Goal: Check status: Verify the current state of an ongoing process or item

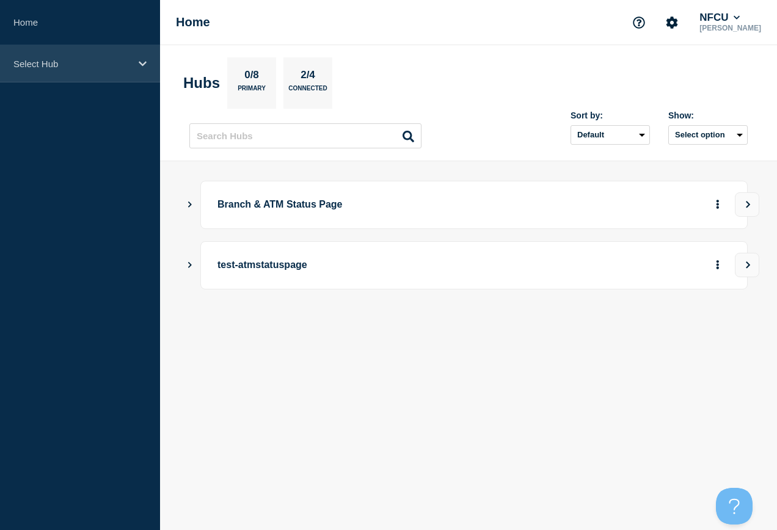
click at [142, 81] on div "Select Hub" at bounding box center [80, 63] width 160 height 37
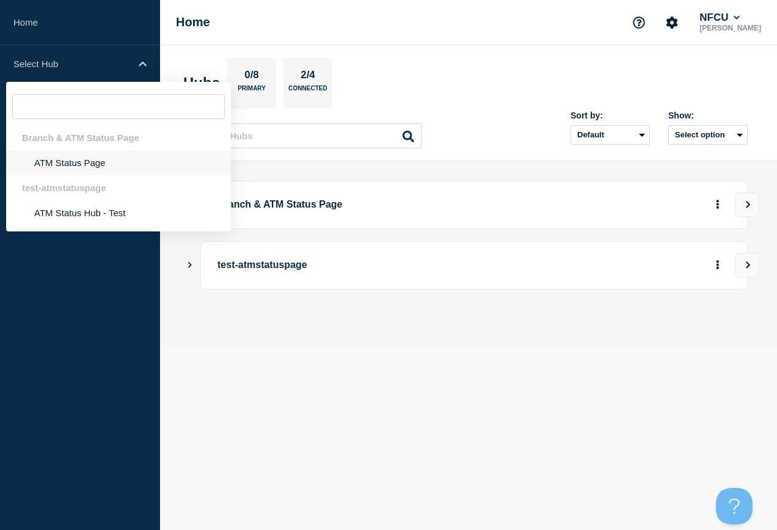
click at [92, 166] on li "ATM Status Page" at bounding box center [118, 162] width 225 height 25
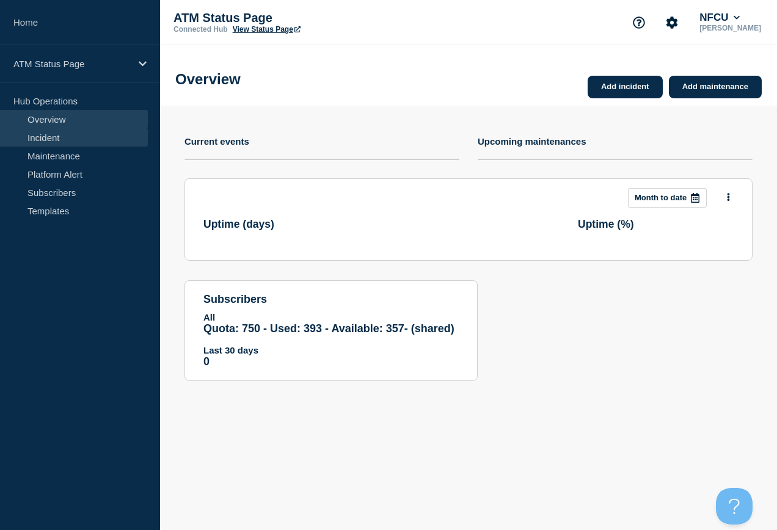
click at [74, 134] on link "Incident" at bounding box center [74, 137] width 148 height 18
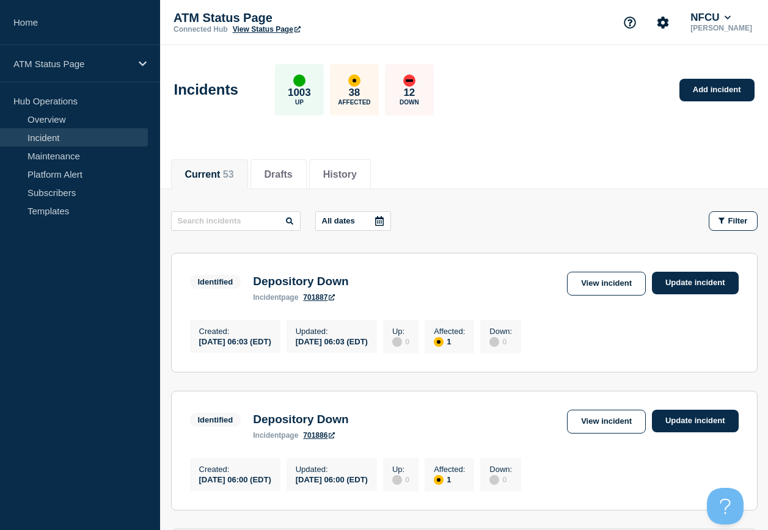
click at [381, 223] on icon at bounding box center [379, 221] width 9 height 10
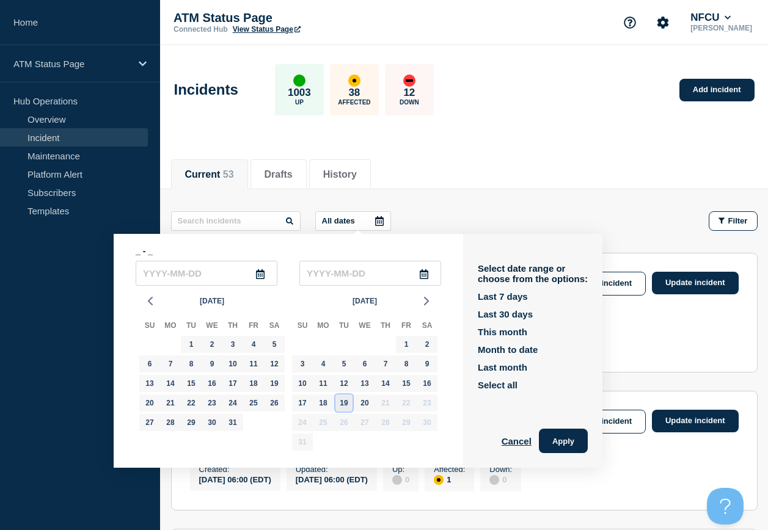
click at [345, 404] on div "19" at bounding box center [343, 403] width 17 height 17
type input "[DATE]"
click at [345, 404] on div "19" at bounding box center [343, 403] width 17 height 17
type input "[DATE]"
click at [585, 451] on button "Apply" at bounding box center [563, 441] width 49 height 24
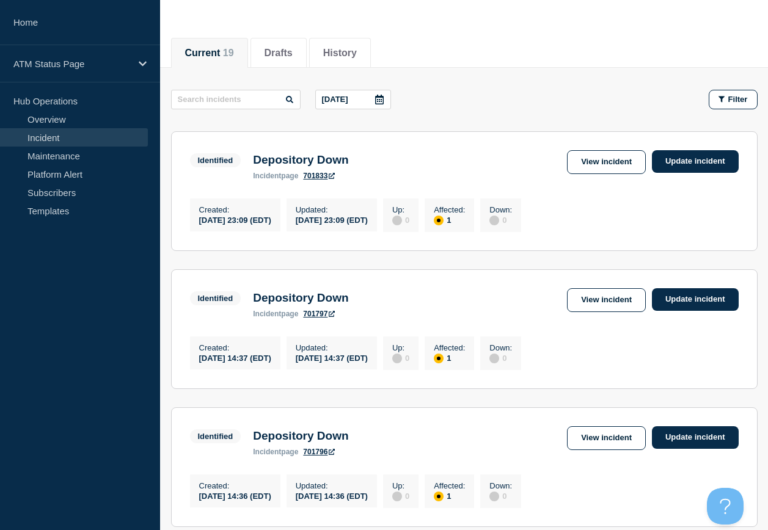
scroll to position [120, 0]
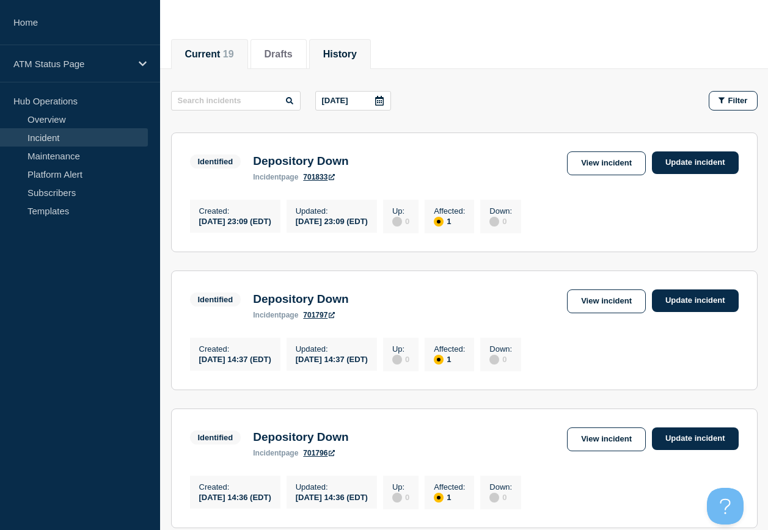
click at [357, 52] on button "History" at bounding box center [340, 54] width 34 height 11
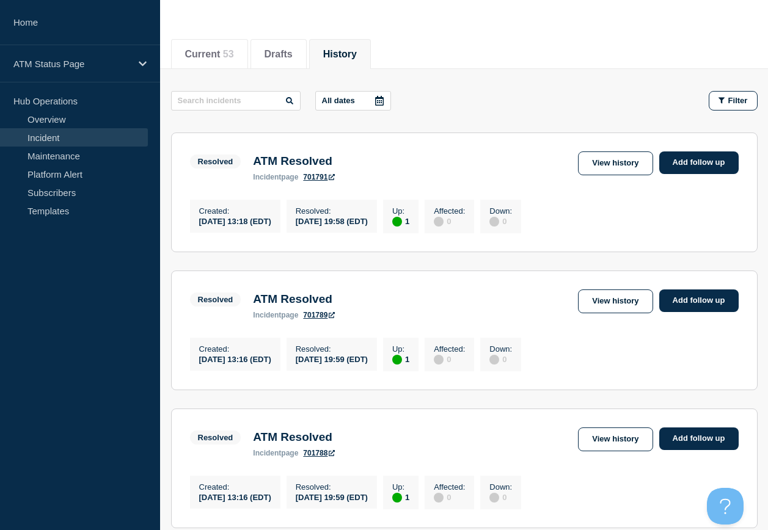
click at [384, 104] on icon at bounding box center [379, 101] width 10 height 10
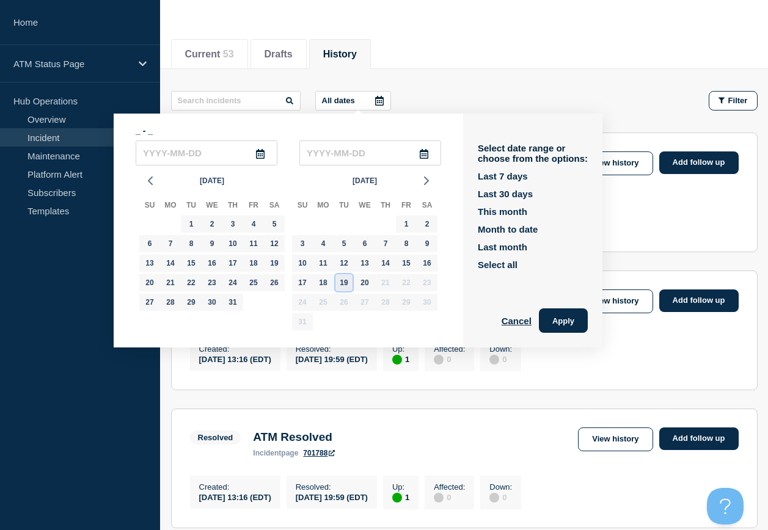
click at [345, 286] on div "19" at bounding box center [343, 282] width 17 height 17
type input "[DATE]"
click at [345, 286] on div "19" at bounding box center [343, 282] width 17 height 17
type input "[DATE]"
click at [574, 318] on button "Apply" at bounding box center [563, 320] width 49 height 24
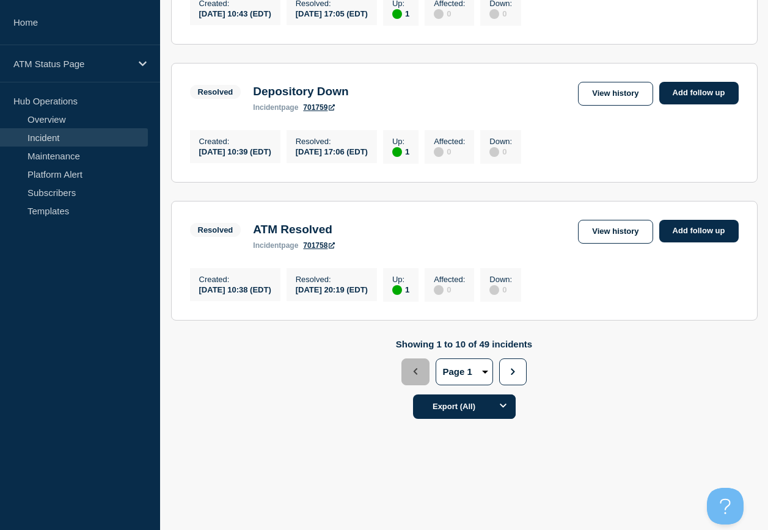
scroll to position [1337, 0]
click at [516, 370] on icon "button" at bounding box center [512, 371] width 8 height 7
click at [516, 370] on span "button" at bounding box center [512, 371] width 9 height 7
select select "3"
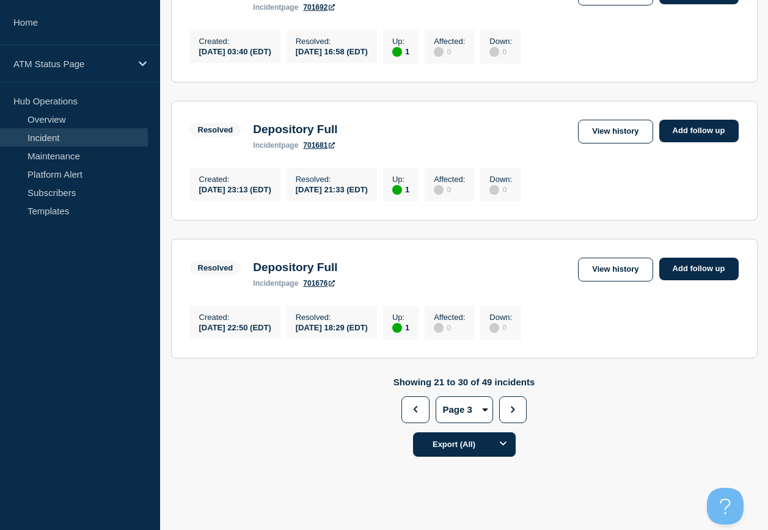
scroll to position [1250, 0]
